Goal: Information Seeking & Learning: Learn about a topic

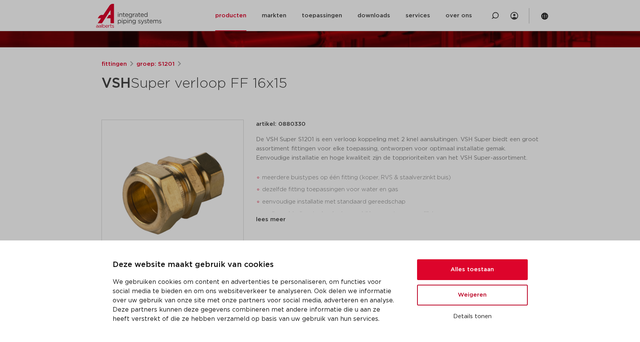
scroll to position [77, 0]
click at [484, 297] on button "Weigeren" at bounding box center [472, 294] width 111 height 21
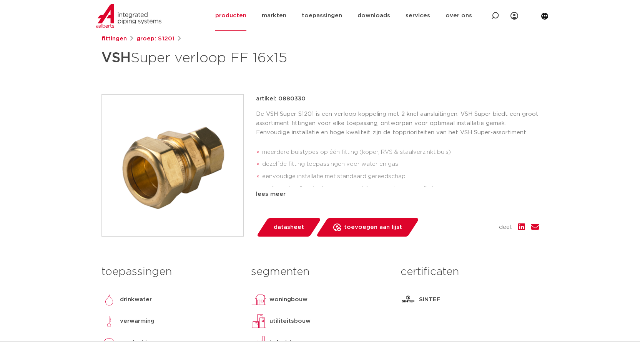
scroll to position [115, 0]
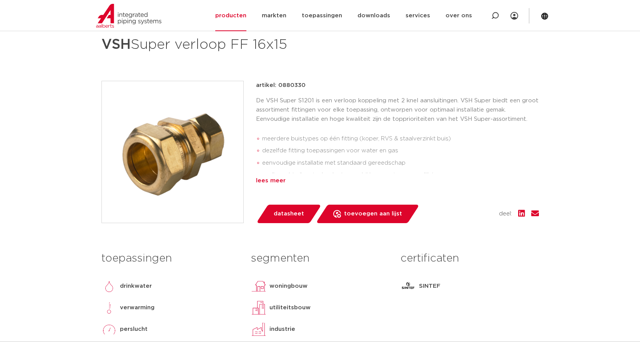
click at [273, 182] on div "lees meer" at bounding box center [397, 180] width 283 height 9
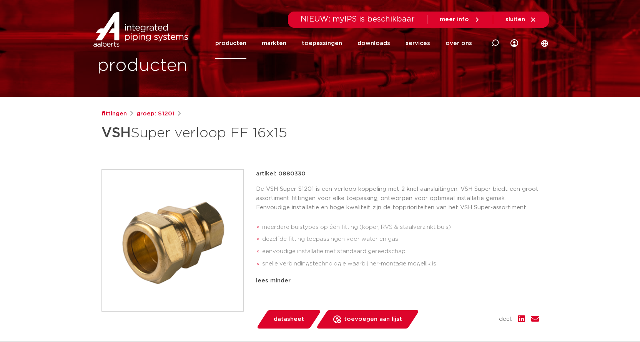
scroll to position [38, 0]
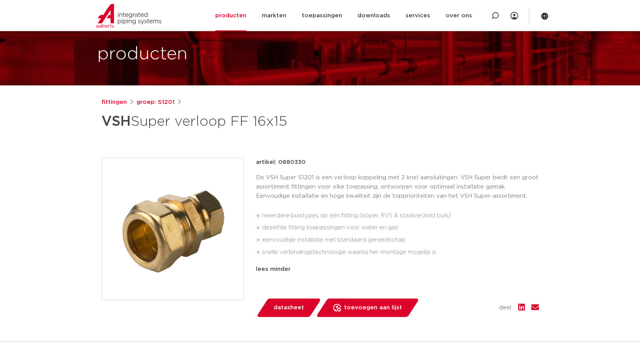
click at [190, 231] on img at bounding box center [172, 228] width 141 height 141
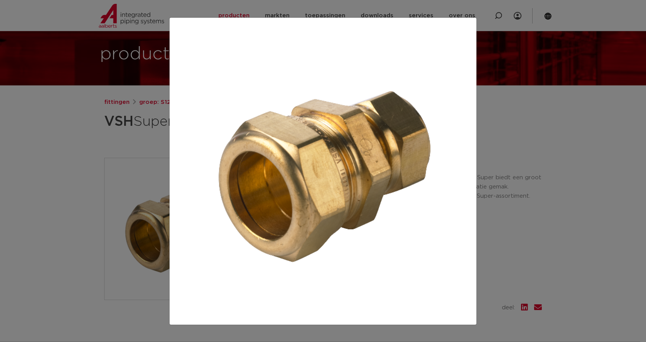
click at [82, 113] on div at bounding box center [323, 171] width 646 height 342
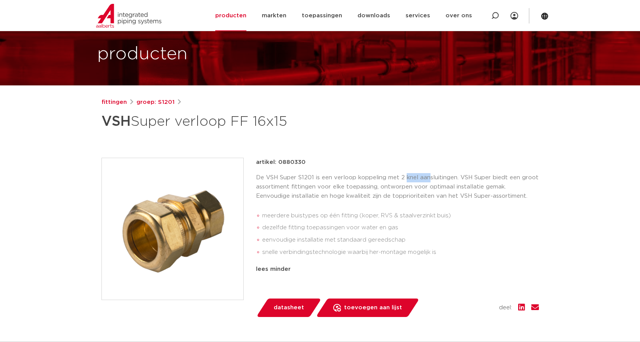
drag, startPoint x: 406, startPoint y: 177, endPoint x: 464, endPoint y: 178, distance: 57.7
click at [459, 178] on p "De VSH Super S1201 is een verloop koppeling met 2 knel aansluitingen. VSH Super…" at bounding box center [397, 187] width 283 height 28
drag, startPoint x: 486, startPoint y: 179, endPoint x: 526, endPoint y: 179, distance: 39.6
click at [526, 179] on p "De VSH Super S1201 is een verloop koppeling met 2 knel aansluitingen. VSH Super…" at bounding box center [397, 187] width 283 height 28
drag, startPoint x: 526, startPoint y: 179, endPoint x: 309, endPoint y: 190, distance: 216.3
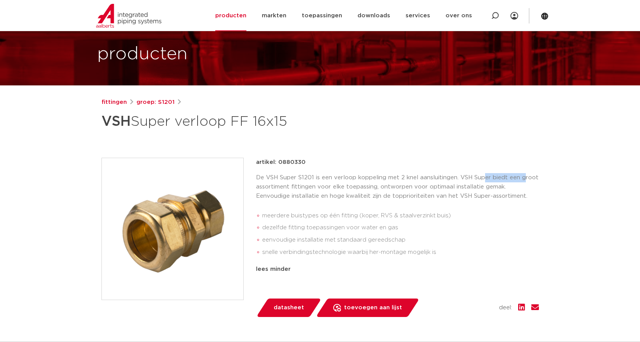
click at [525, 179] on p "De VSH Super S1201 is een verloop koppeling met 2 knel aansluitingen. VSH Super…" at bounding box center [397, 187] width 283 height 28
drag, startPoint x: 299, startPoint y: 185, endPoint x: 383, endPoint y: 185, distance: 83.4
click at [383, 185] on p "De VSH Super S1201 is een verloop koppeling met 2 knel aansluitingen. VSH Super…" at bounding box center [397, 187] width 283 height 28
click at [390, 184] on p "De VSH Super S1201 is een verloop koppeling met 2 knel aansluitingen. VSH Super…" at bounding box center [397, 187] width 283 height 28
drag, startPoint x: 390, startPoint y: 188, endPoint x: 521, endPoint y: 190, distance: 131.1
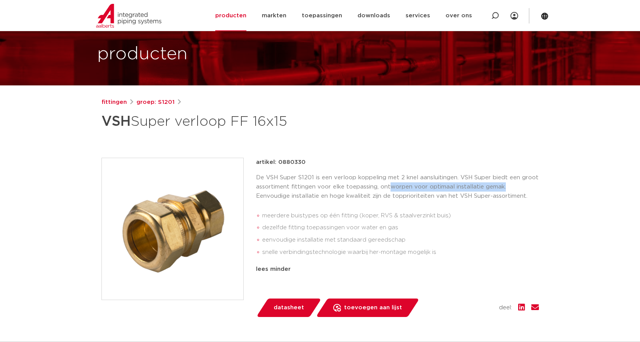
click at [521, 190] on p "De VSH Super S1201 is een verloop koppeling met 2 knel aansluitingen. VSH Super…" at bounding box center [397, 187] width 283 height 28
drag, startPoint x: 278, startPoint y: 198, endPoint x: 428, endPoint y: 194, distance: 150.7
click at [428, 194] on p "De VSH Super S1201 is een verloop koppeling met 2 knel aansluitingen. VSH Super…" at bounding box center [397, 187] width 283 height 28
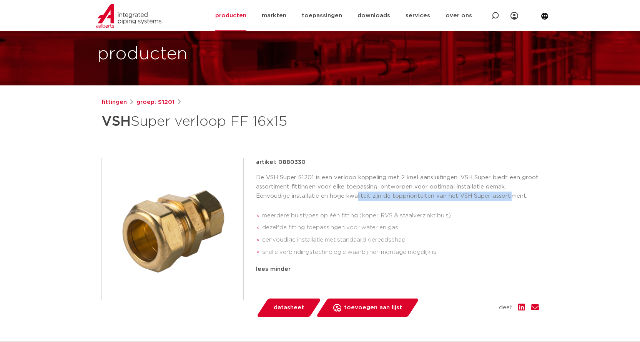
drag, startPoint x: 356, startPoint y: 196, endPoint x: 513, endPoint y: 198, distance: 157.2
click at [512, 198] on p "De VSH Super S1201 is een verloop koppeling met 2 knel aansluitingen. VSH Super…" at bounding box center [397, 187] width 283 height 28
click at [513, 198] on p "De VSH Super S1201 is een verloop koppeling met 2 knel aansluitingen. VSH Super…" at bounding box center [397, 187] width 283 height 28
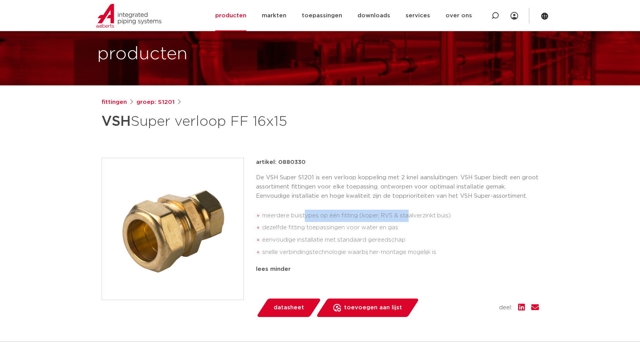
drag, startPoint x: 305, startPoint y: 212, endPoint x: 409, endPoint y: 212, distance: 103.8
click at [409, 212] on li "meerdere buistypes op één fitting (koper, RVS & staalverzinkt buis)" at bounding box center [400, 216] width 277 height 12
drag, startPoint x: 384, startPoint y: 215, endPoint x: 465, endPoint y: 216, distance: 81.5
click at [465, 216] on li "meerdere buistypes op één fitting (koper, RVS & staalverzinkt buis)" at bounding box center [400, 216] width 277 height 12
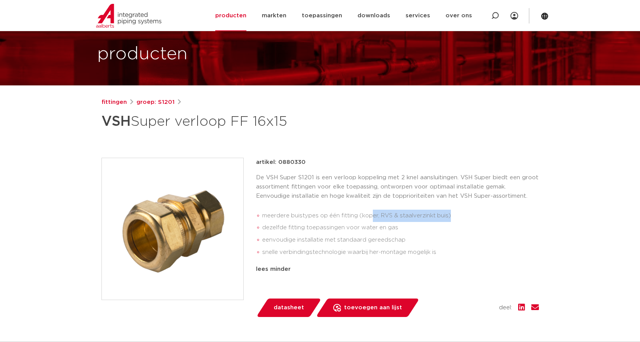
click at [465, 216] on li "meerdere buistypes op één fitting (koper, RVS & staalverzinkt buis)" at bounding box center [400, 216] width 277 height 12
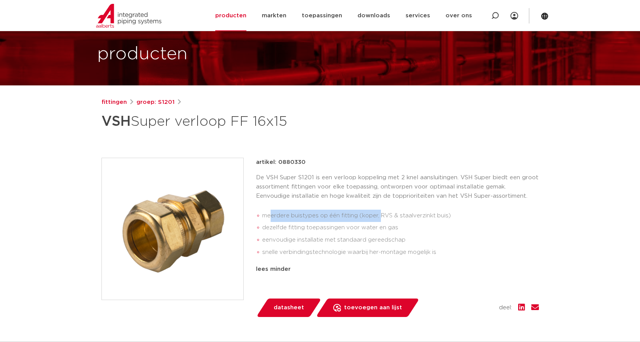
drag, startPoint x: 356, startPoint y: 216, endPoint x: 388, endPoint y: 220, distance: 31.8
click at [385, 220] on li "meerdere buistypes op één fitting (koper, RVS & staalverzinkt buis)" at bounding box center [400, 216] width 277 height 12
click at [388, 220] on li "meerdere buistypes op één fitting (koper, RVS & staalverzinkt buis)" at bounding box center [400, 216] width 277 height 12
drag, startPoint x: 278, startPoint y: 226, endPoint x: 388, endPoint y: 227, distance: 110.3
click at [388, 227] on li "dezelfde fitting toepassingen voor water en gas" at bounding box center [400, 227] width 277 height 12
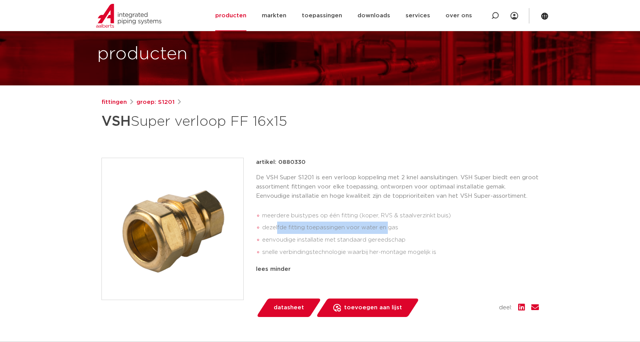
click at [388, 227] on li "dezelfde fitting toepassingen voor water en gas" at bounding box center [400, 227] width 277 height 12
drag, startPoint x: 351, startPoint y: 240, endPoint x: 375, endPoint y: 240, distance: 23.8
click at [369, 240] on li "eenvoudige installatie met standaard gereedschap" at bounding box center [400, 240] width 277 height 12
click at [375, 240] on li "eenvoudige installatie met standaard gereedschap" at bounding box center [400, 240] width 277 height 12
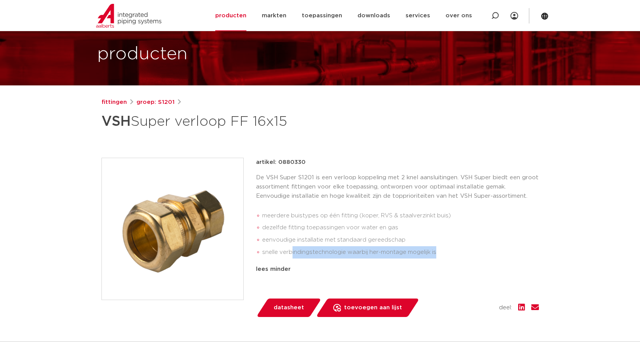
drag, startPoint x: 293, startPoint y: 253, endPoint x: 449, endPoint y: 252, distance: 156.9
click at [449, 252] on li "snelle verbindingstechnologie waarbij her-montage mogelijk is" at bounding box center [400, 252] width 277 height 12
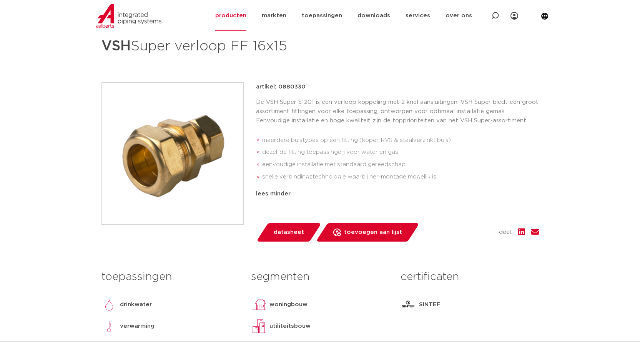
scroll to position [115, 0]
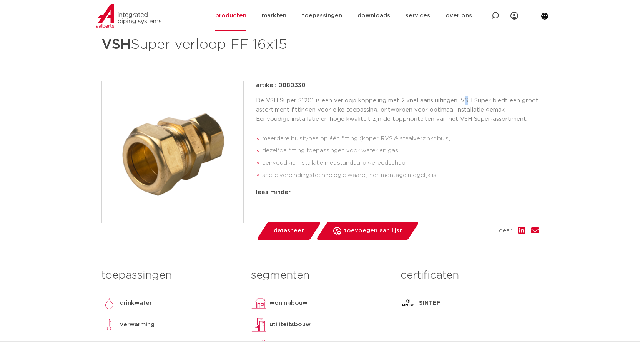
drag, startPoint x: 466, startPoint y: 101, endPoint x: 481, endPoint y: 105, distance: 15.9
click at [477, 104] on p "De VSH Super S1201 is een verloop koppeling met 2 knel aansluitingen. VSH Super…" at bounding box center [397, 110] width 283 height 28
drag, startPoint x: 446, startPoint y: 120, endPoint x: 441, endPoint y: 122, distance: 5.4
click at [446, 121] on p "De VSH Super S1201 is een verloop koppeling met 2 knel aansluitingen. VSH Super…" at bounding box center [397, 110] width 283 height 28
drag, startPoint x: 378, startPoint y: 138, endPoint x: 402, endPoint y: 137, distance: 25.0
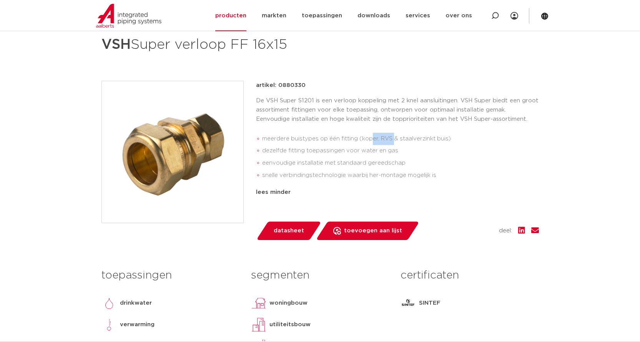
click at [399, 137] on li "meerdere buistypes op één fitting (koper, RVS & staalverzinkt buis)" at bounding box center [400, 139] width 277 height 12
drag, startPoint x: 423, startPoint y: 141, endPoint x: 445, endPoint y: 141, distance: 21.9
click at [444, 141] on li "meerdere buistypes op één fitting (koper, RVS & staalverzinkt buis)" at bounding box center [400, 139] width 277 height 12
click at [447, 141] on li "meerdere buistypes op één fitting (koper, RVS & staalverzinkt buis)" at bounding box center [400, 139] width 277 height 12
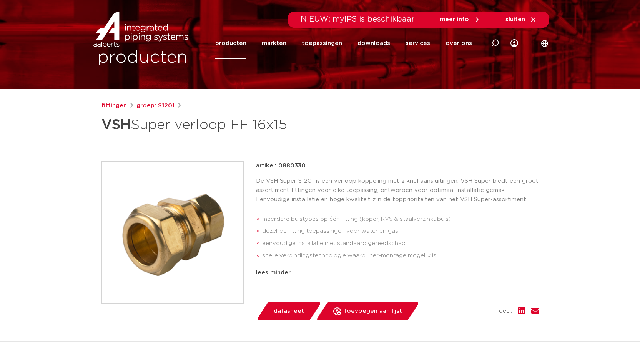
scroll to position [0, 0]
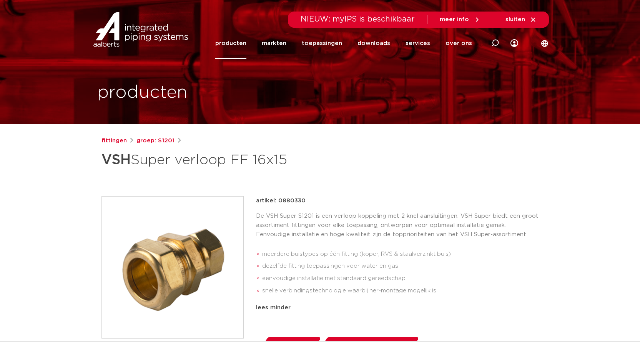
drag, startPoint x: 229, startPoint y: 161, endPoint x: 342, endPoint y: 163, distance: 113.1
click at [342, 163] on h1 "VSH Super verloop FF 16x15" at bounding box center [245, 159] width 289 height 23
